Goal: Information Seeking & Learning: Learn about a topic

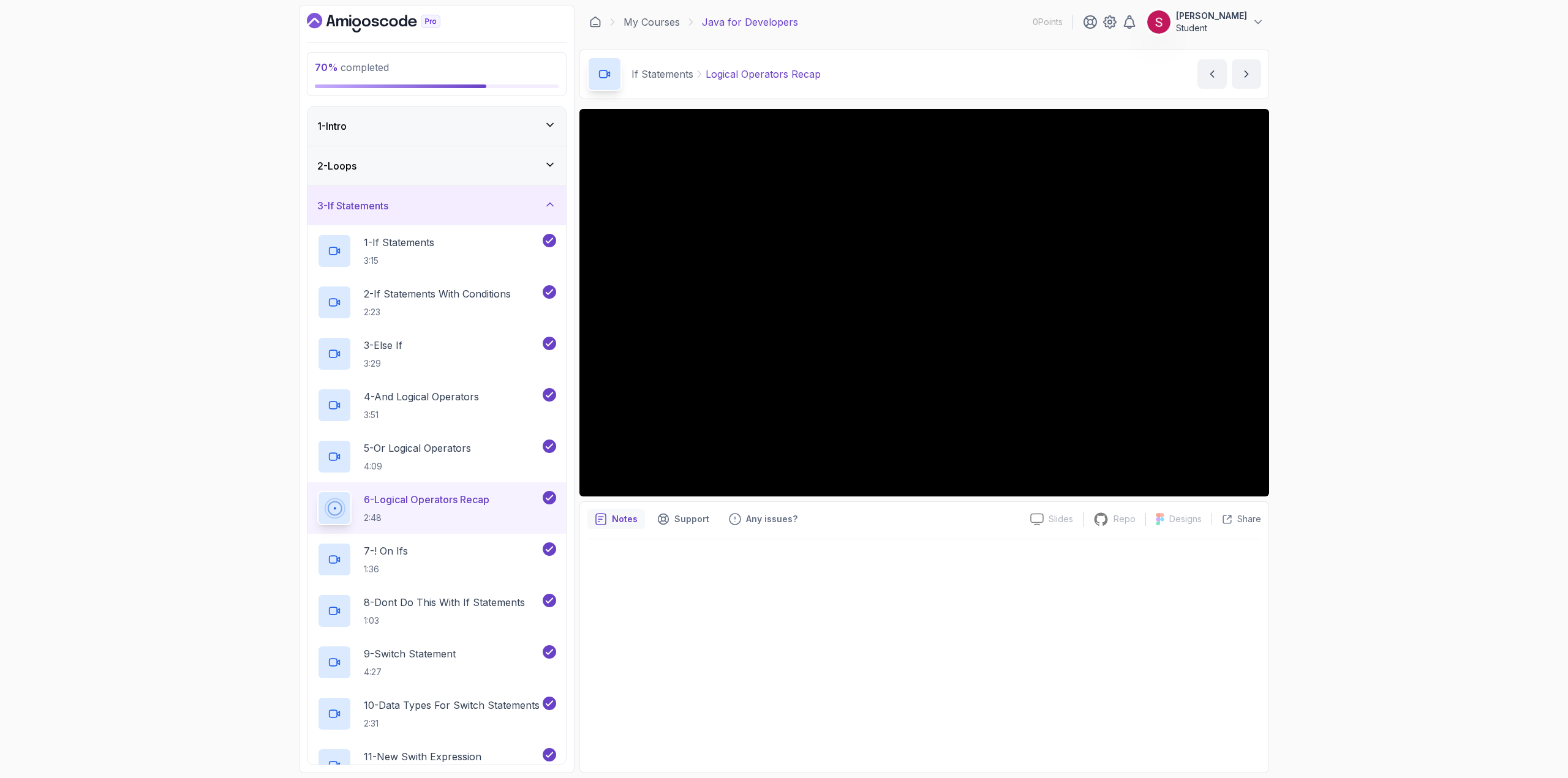
scroll to position [220, 0]
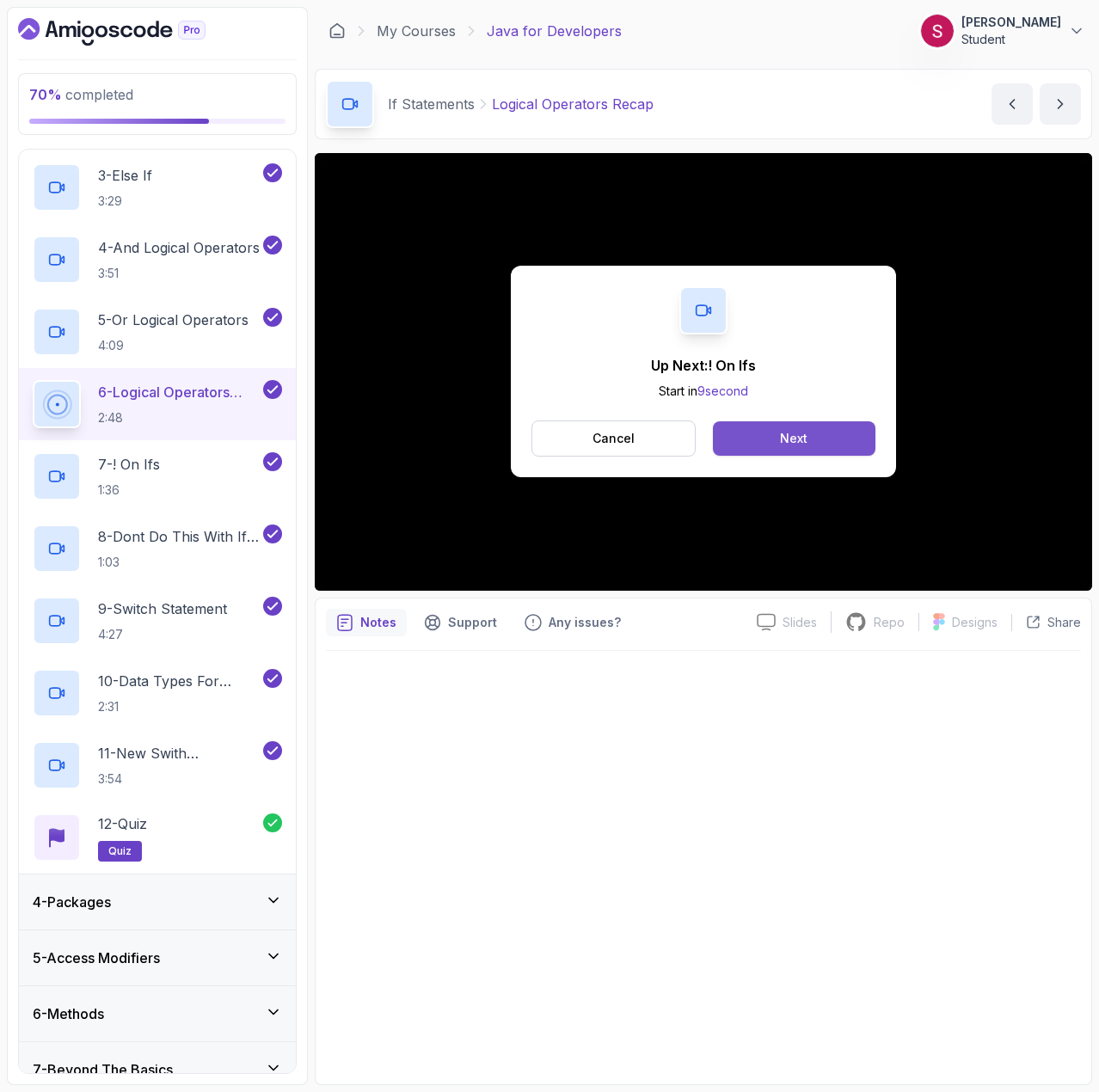
click at [783, 436] on div "Next" at bounding box center [794, 439] width 28 height 17
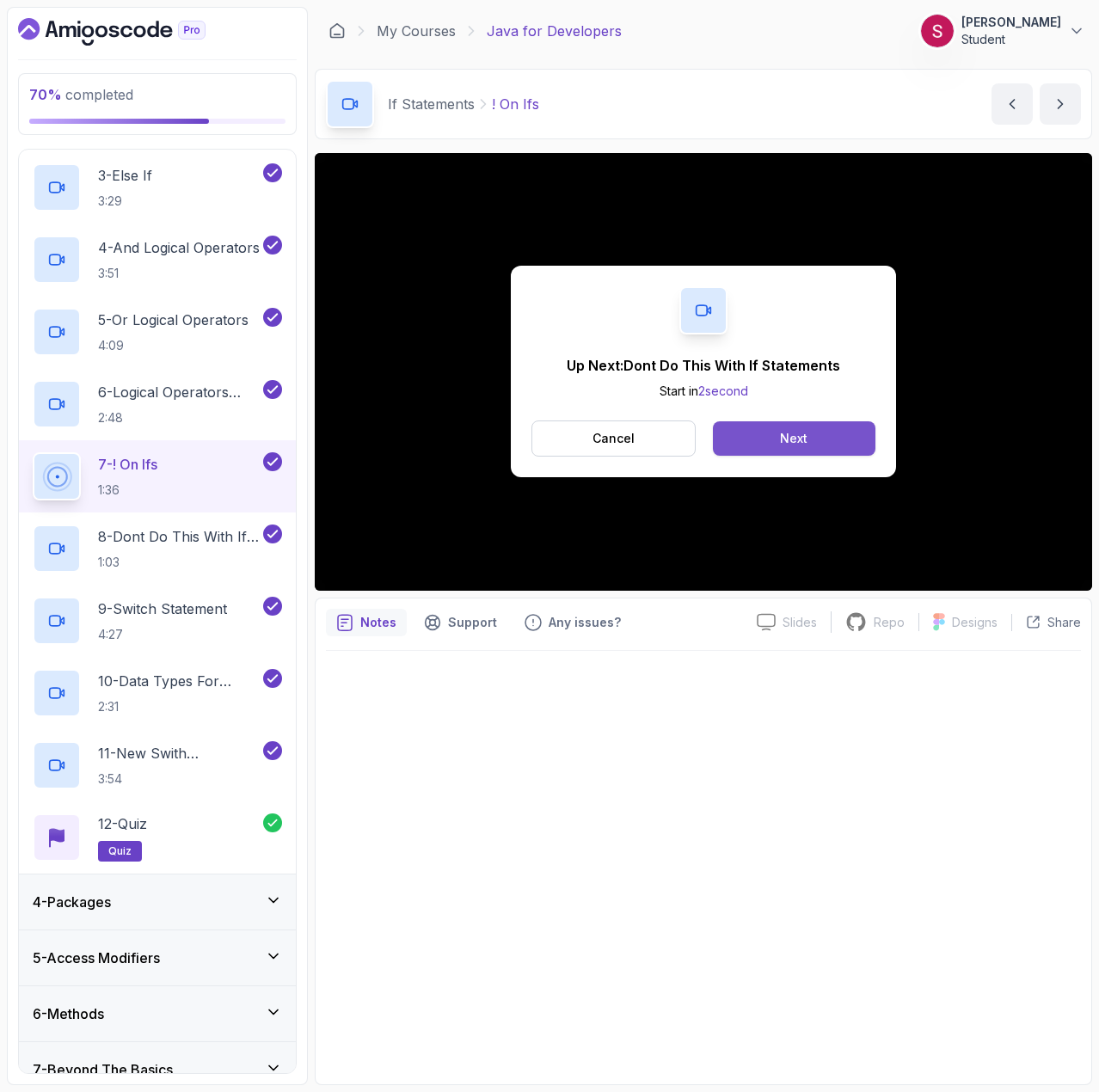
click at [842, 441] on button "Next" at bounding box center [793, 439] width 162 height 35
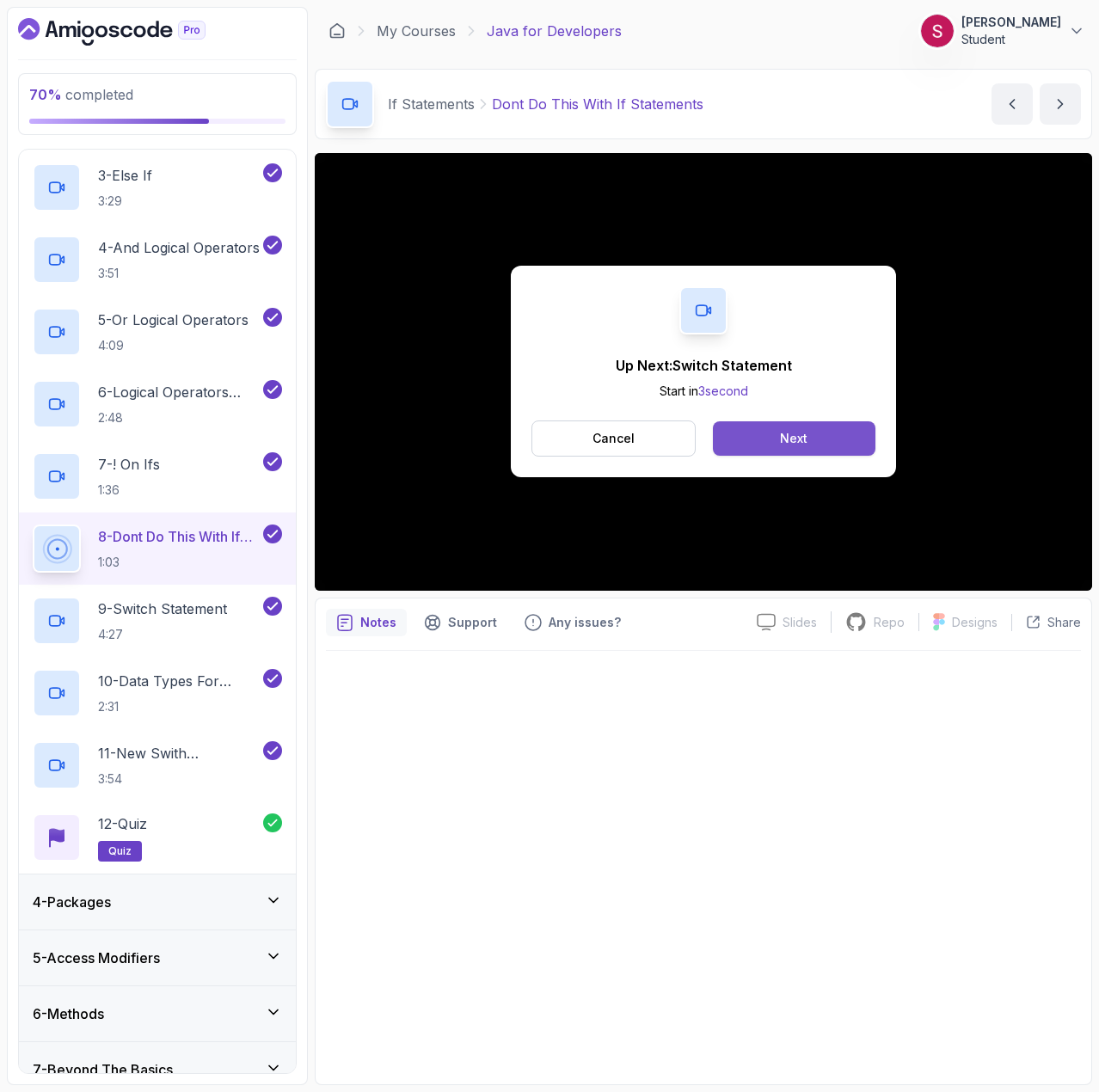
click at [836, 426] on button "Next" at bounding box center [793, 439] width 162 height 35
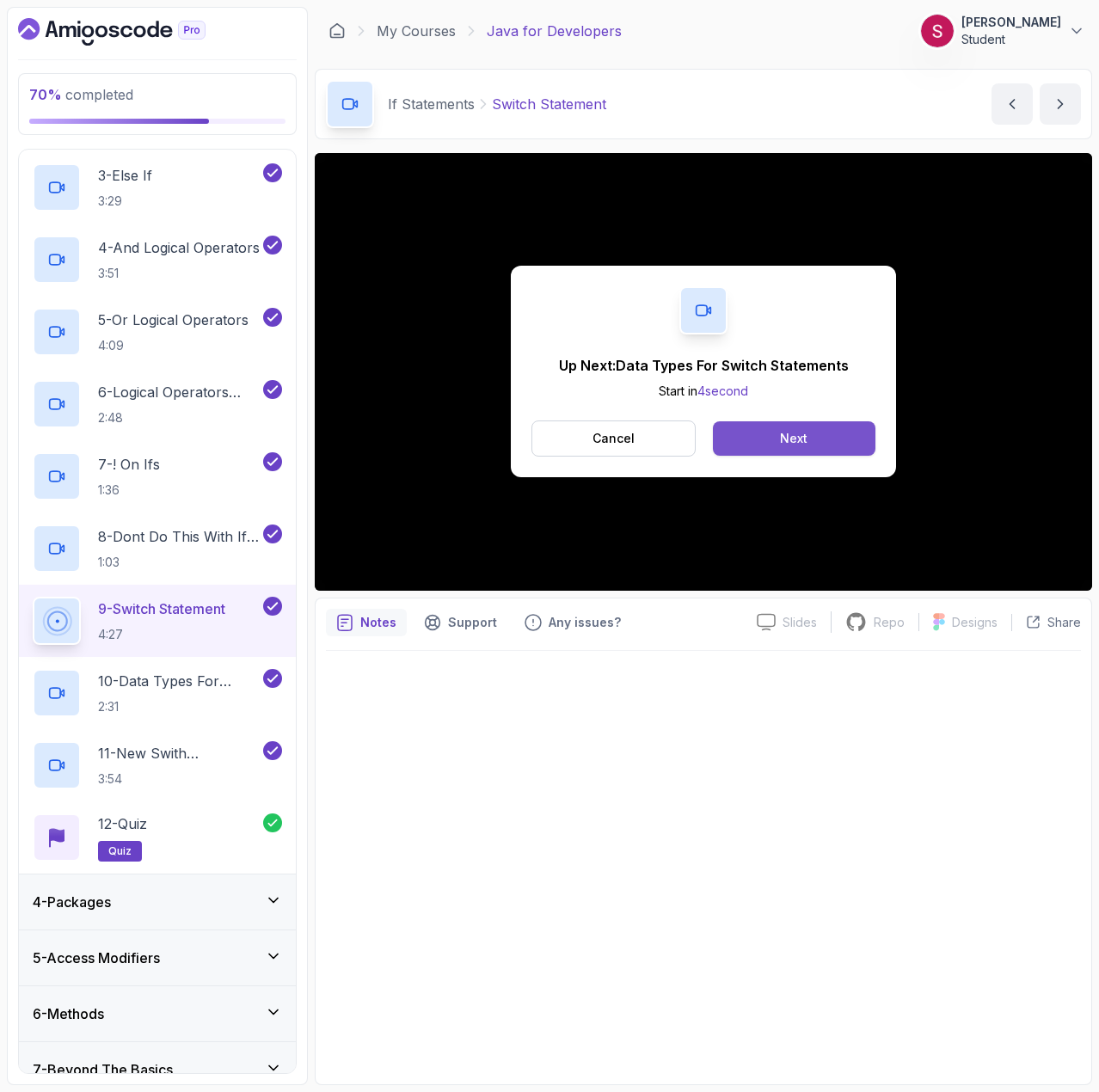
click at [765, 433] on button "Next" at bounding box center [793, 439] width 162 height 35
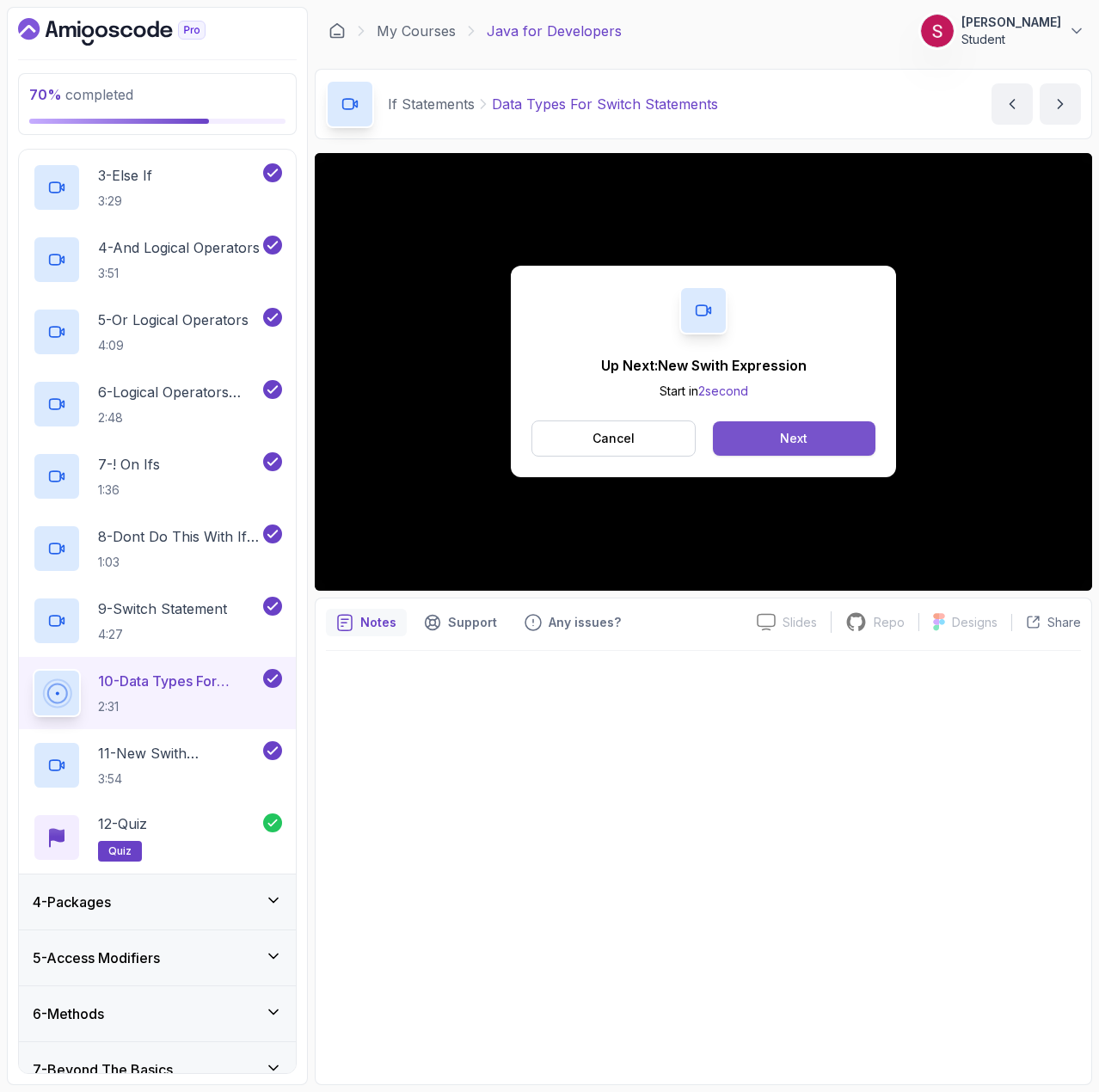
click at [820, 425] on button "Next" at bounding box center [793, 439] width 162 height 35
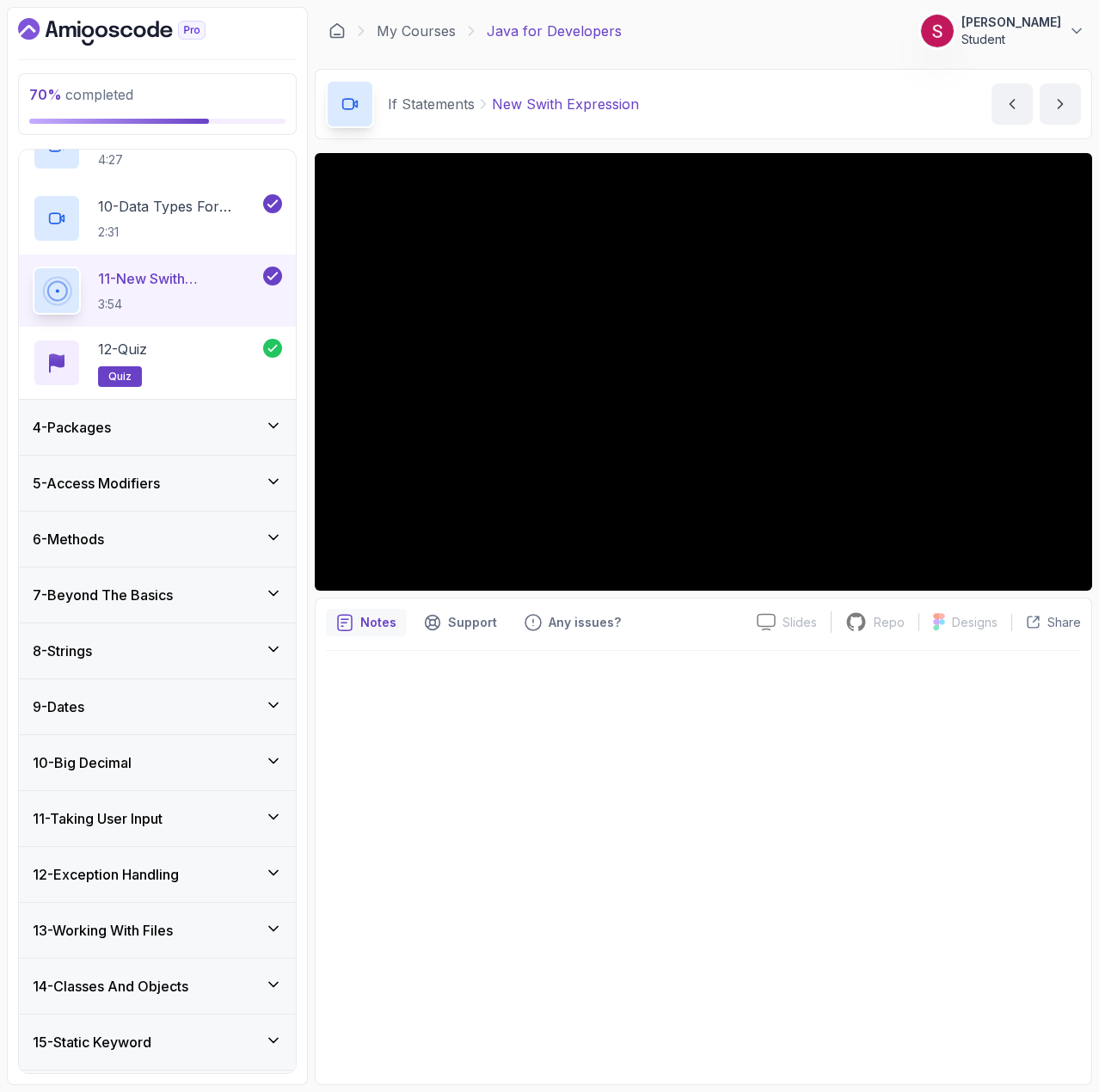
scroll to position [912, 0]
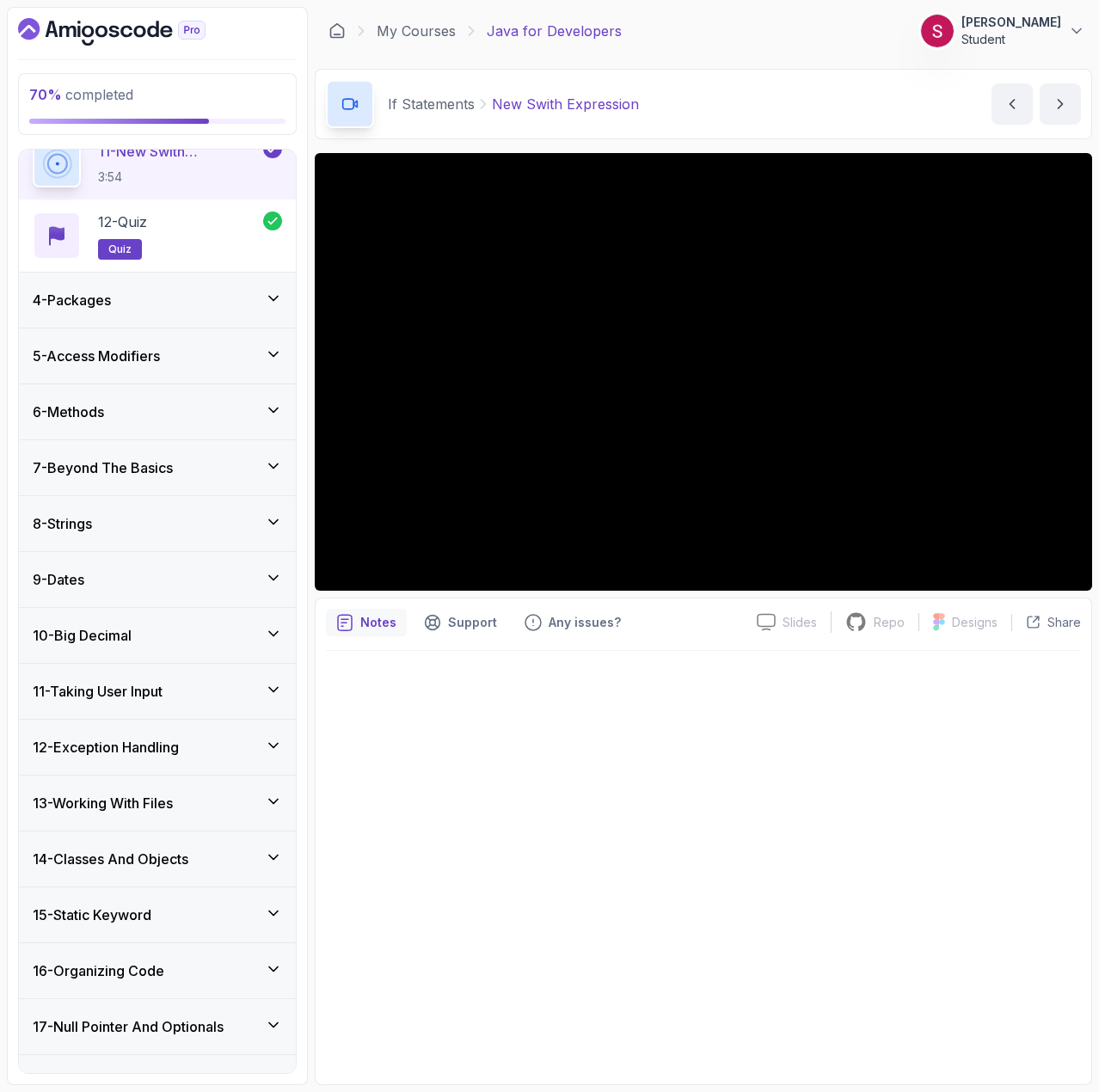
click at [202, 640] on div "10 - Big Decimal" at bounding box center [158, 635] width 250 height 21
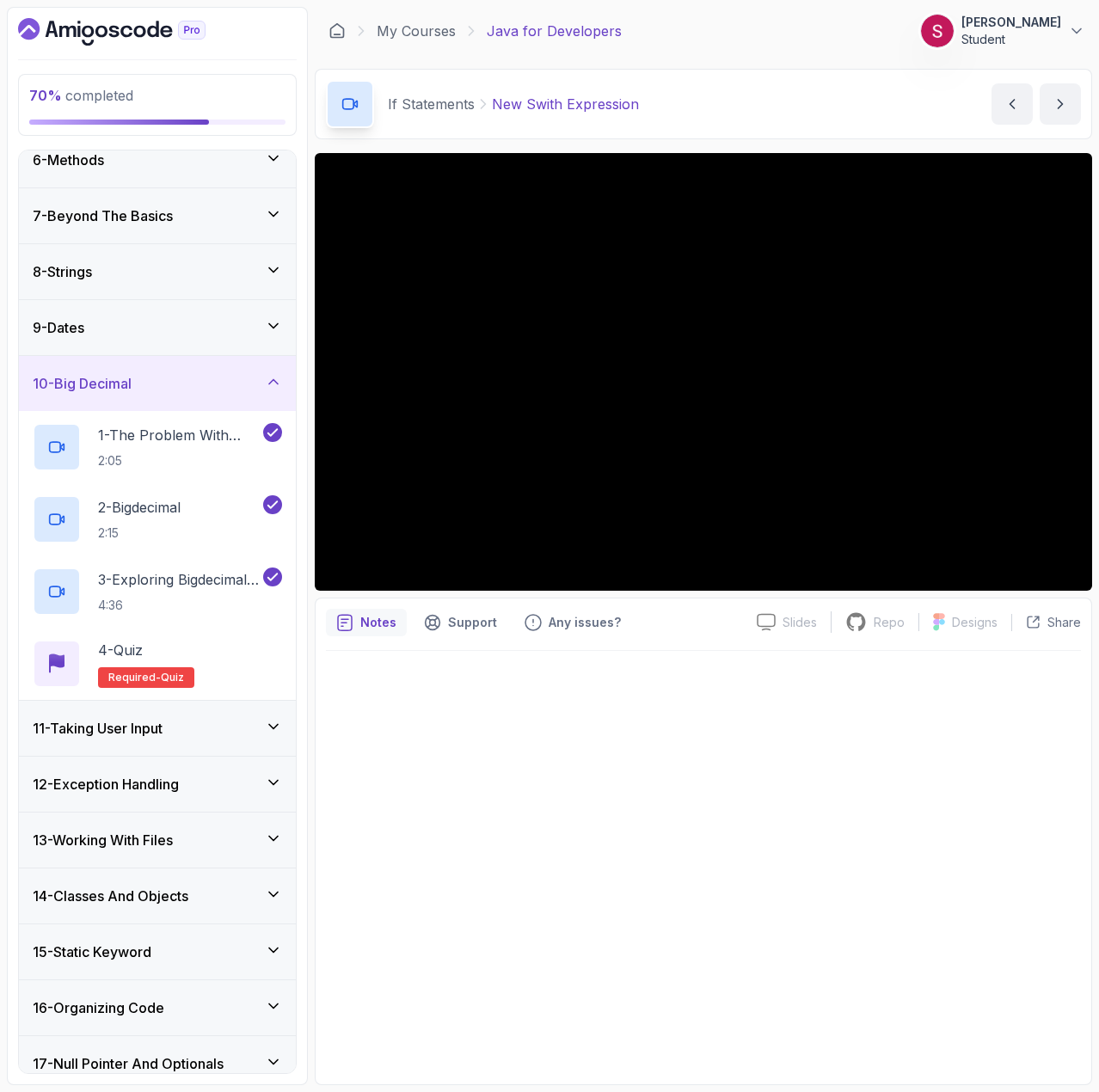
scroll to position [310, 0]
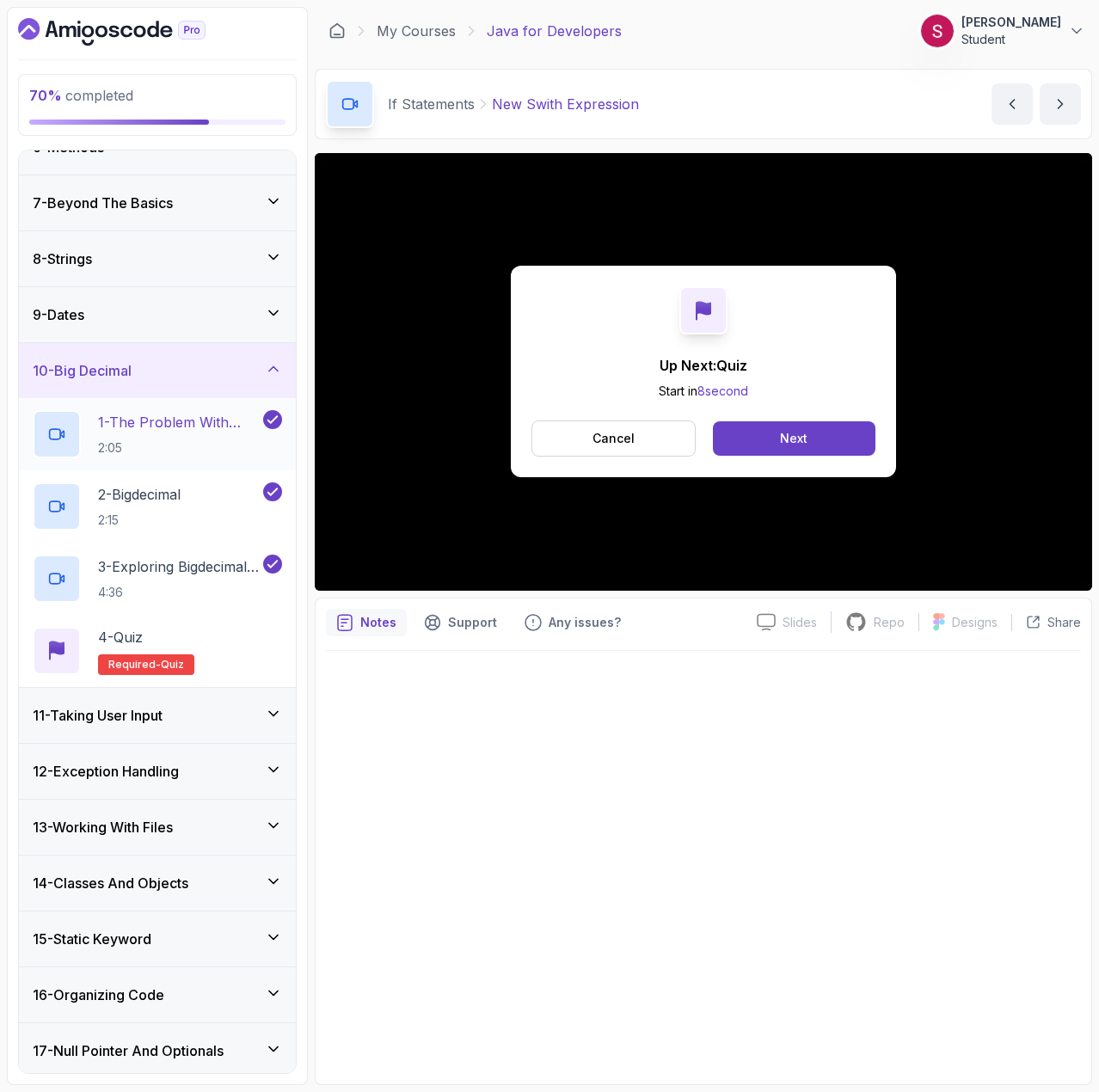
click at [161, 419] on p "1 - The Problem With Double" at bounding box center [179, 422] width 162 height 21
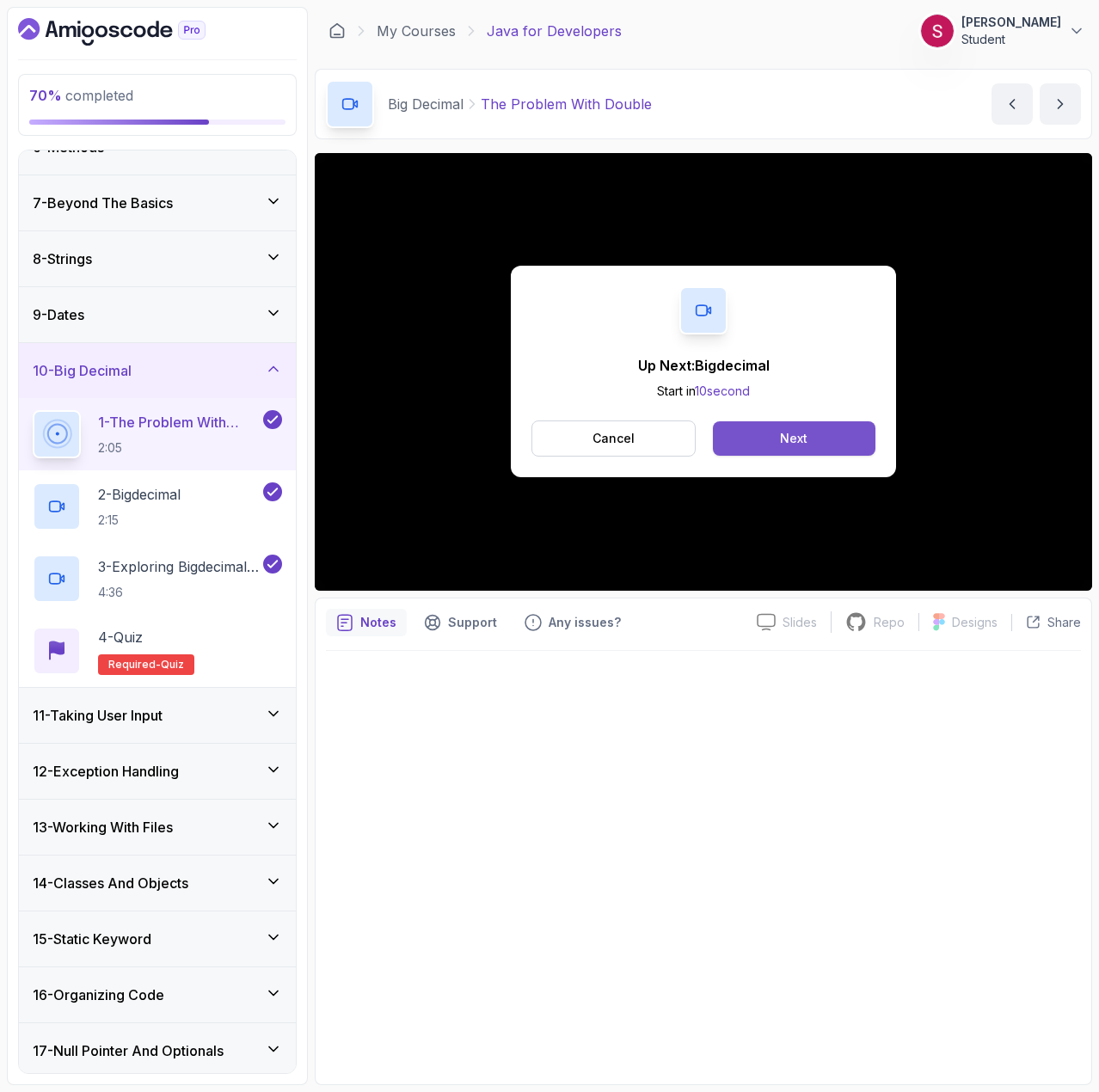
click at [779, 425] on button "Next" at bounding box center [793, 439] width 162 height 35
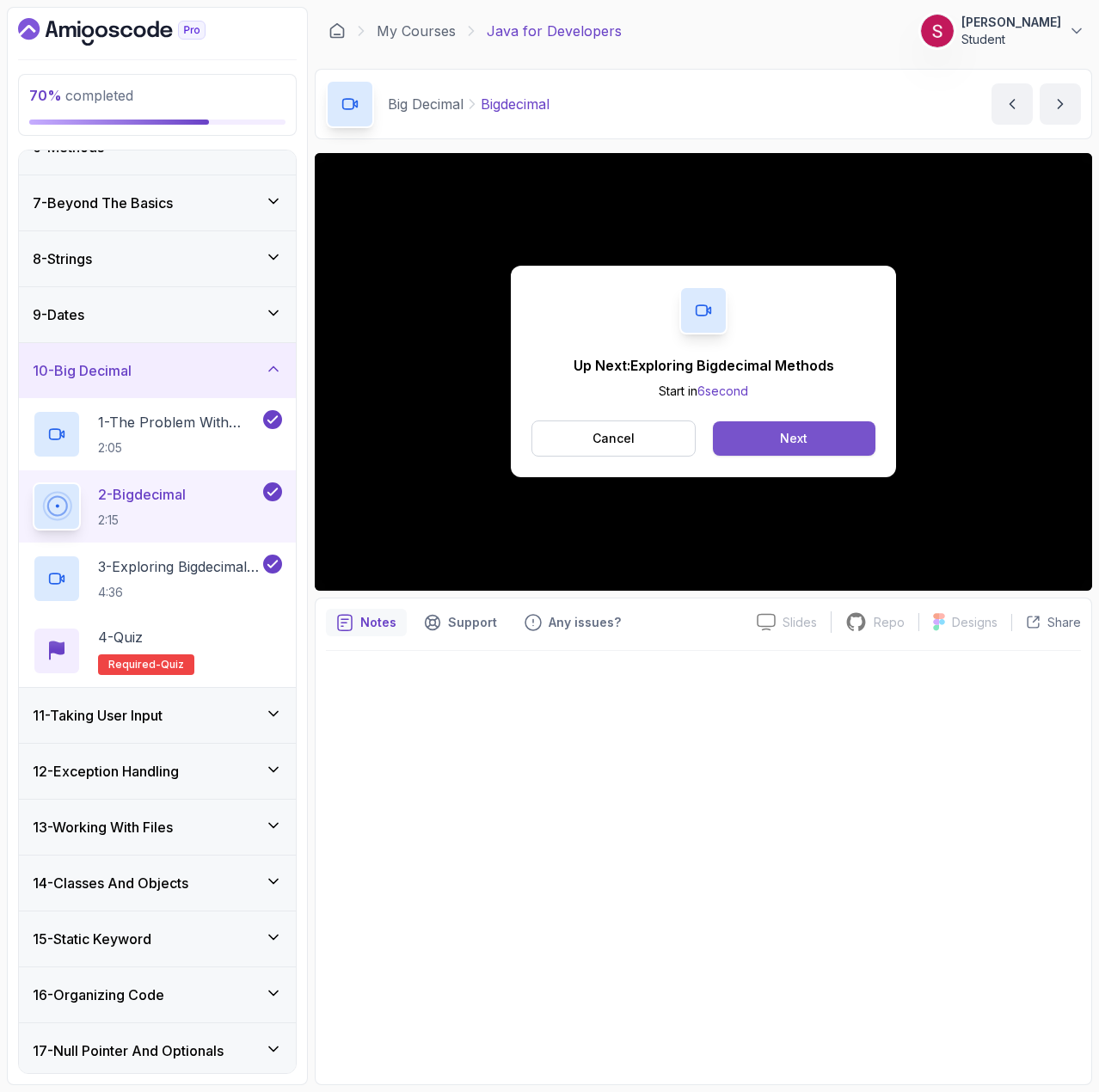
click at [784, 441] on div "Next" at bounding box center [794, 439] width 28 height 17
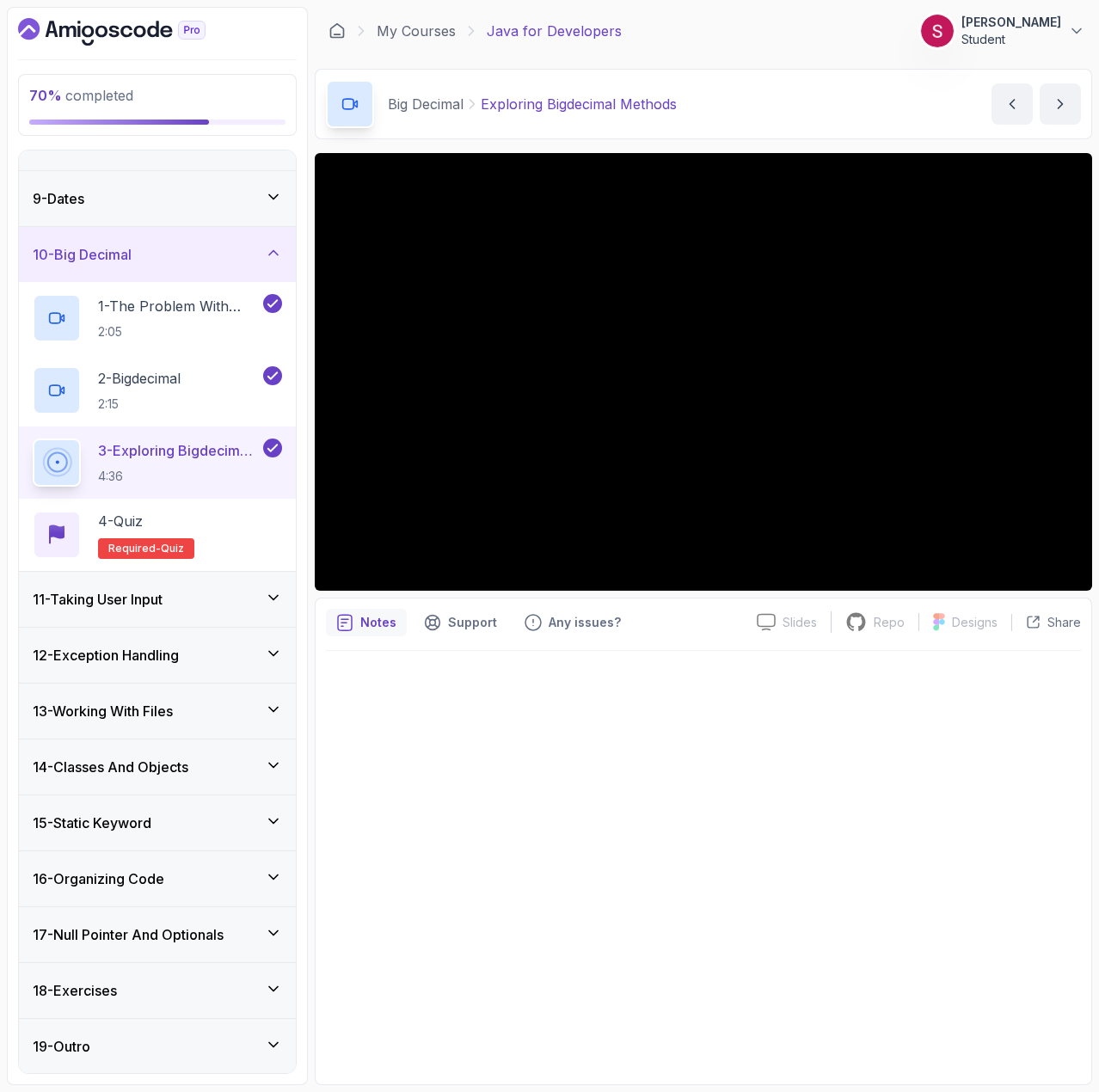
scroll to position [427, 0]
